Goal: Transaction & Acquisition: Purchase product/service

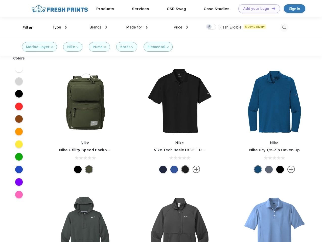
click at [257, 9] on link "Add your Logo Design Tool" at bounding box center [259, 8] width 42 height 9
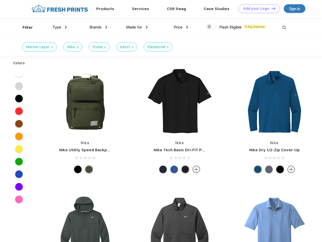
click at [0, 0] on div "Design Tool" at bounding box center [0, 0] width 0 height 0
click at [271, 8] on link "Add your Logo Design Tool" at bounding box center [259, 8] width 42 height 9
click at [24, 28] on div "Filter" at bounding box center [27, 28] width 10 height 6
click at [60, 27] on span "Type" at bounding box center [56, 27] width 9 height 5
click at [98, 27] on span "Brands" at bounding box center [95, 27] width 12 height 5
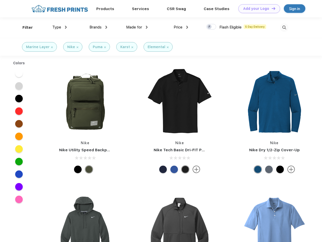
click at [137, 27] on span "Made for" at bounding box center [134, 27] width 16 height 5
click at [181, 27] on span "Price" at bounding box center [177, 27] width 9 height 5
click at [211, 27] on div at bounding box center [211, 27] width 10 height 6
click at [209, 27] on input "checkbox" at bounding box center [207, 25] width 3 height 3
click at [284, 28] on img at bounding box center [284, 27] width 8 height 8
